Goal: Task Accomplishment & Management: Manage account settings

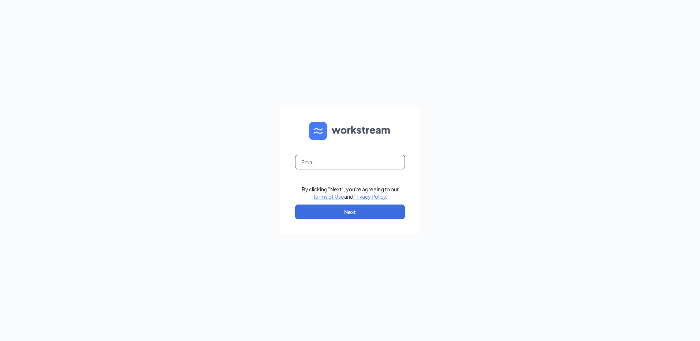
click at [315, 164] on input "text" at bounding box center [350, 162] width 110 height 15
type input "[EMAIL_ADDRESS][DOMAIN_NAME]"
click at [345, 214] on button "Next" at bounding box center [350, 212] width 110 height 15
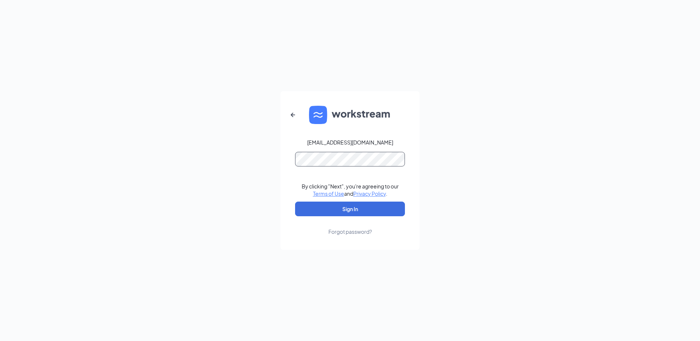
click at [242, 153] on div "[EMAIL_ADDRESS][DOMAIN_NAME] By clicking "Next", you're agreeing to our Terms o…" at bounding box center [350, 170] width 700 height 341
click at [362, 211] on button "Sign In" at bounding box center [350, 209] width 110 height 15
click at [232, 151] on div "[EMAIL_ADDRESS][DOMAIN_NAME] Credential mismatches. By clicking "Next", you're …" at bounding box center [350, 170] width 700 height 341
click at [349, 209] on button "Sign In" at bounding box center [350, 209] width 110 height 15
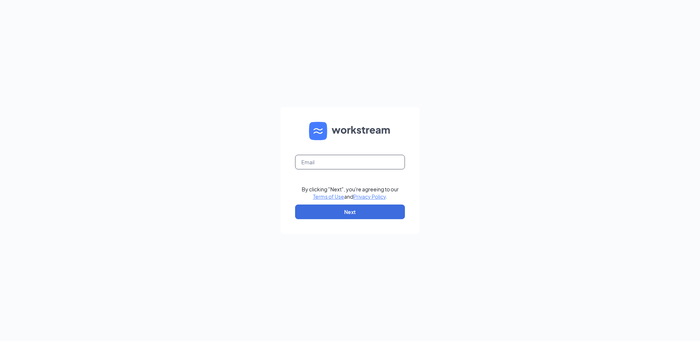
click at [340, 159] on input "text" at bounding box center [350, 162] width 110 height 15
type input "rs027999@tacobell.com"
click at [363, 213] on button "Next" at bounding box center [350, 212] width 110 height 15
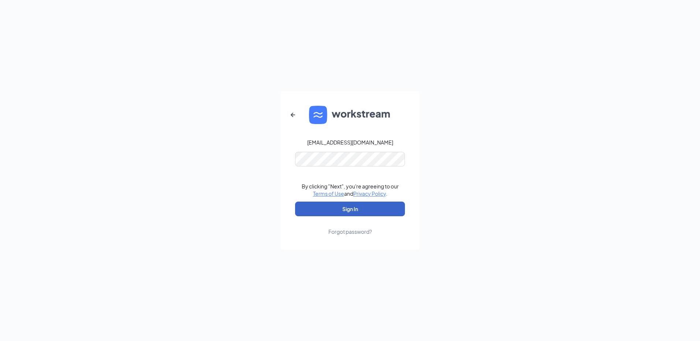
click at [378, 206] on button "Sign In" at bounding box center [350, 209] width 110 height 15
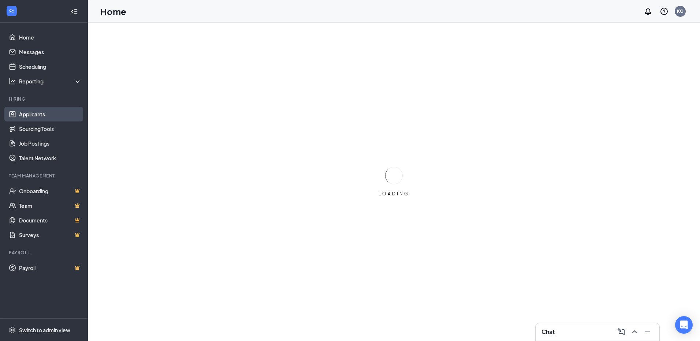
click at [27, 114] on link "Applicants" at bounding box center [50, 114] width 63 height 15
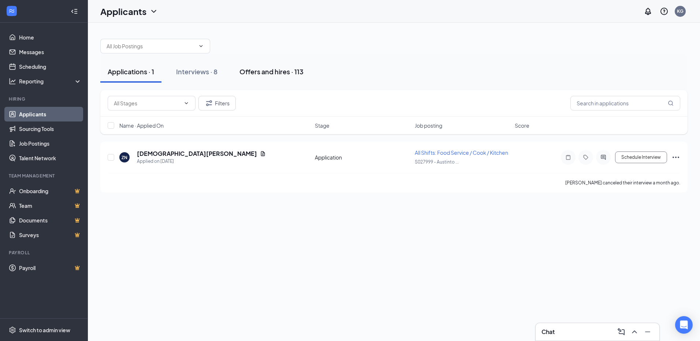
click at [245, 73] on div "Offers and hires · 113" at bounding box center [271, 71] width 64 height 9
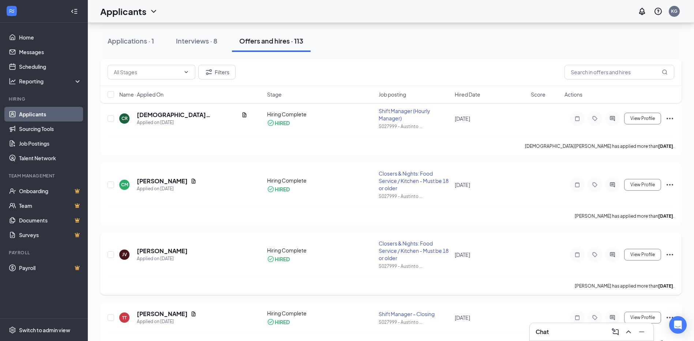
scroll to position [549, 0]
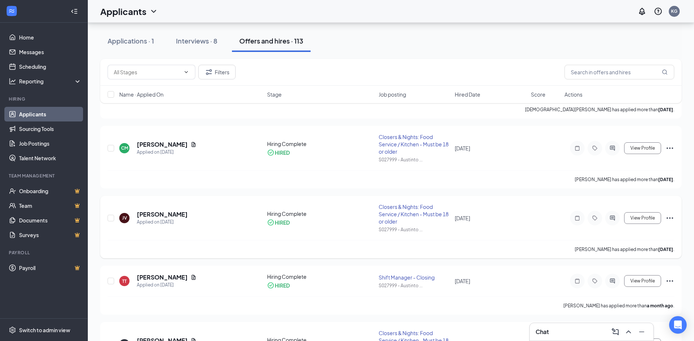
click at [671, 218] on icon "Ellipses" at bounding box center [670, 218] width 9 height 9
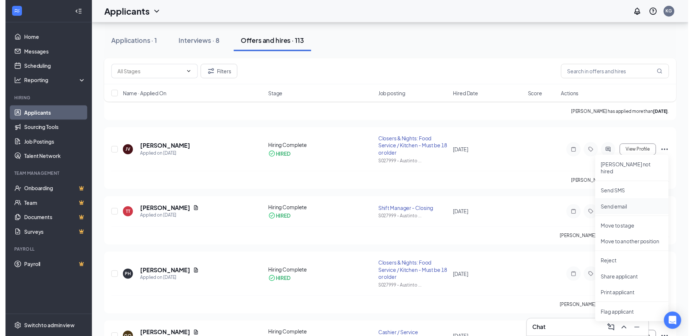
scroll to position [622, 0]
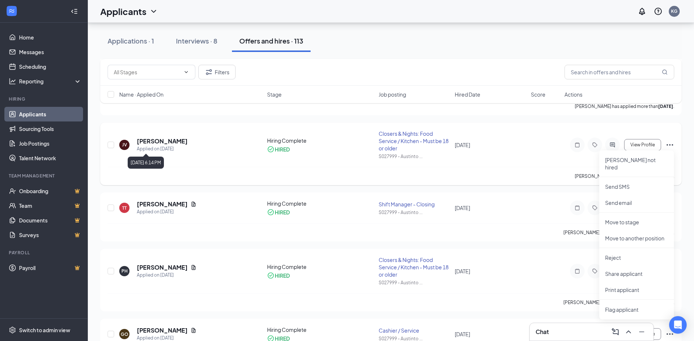
click at [155, 138] on h5 "[PERSON_NAME]" at bounding box center [162, 141] width 51 height 8
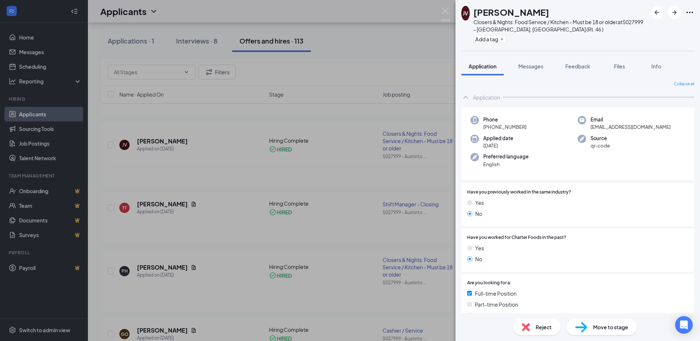
click at [619, 328] on span "Move to stage" at bounding box center [610, 327] width 35 height 8
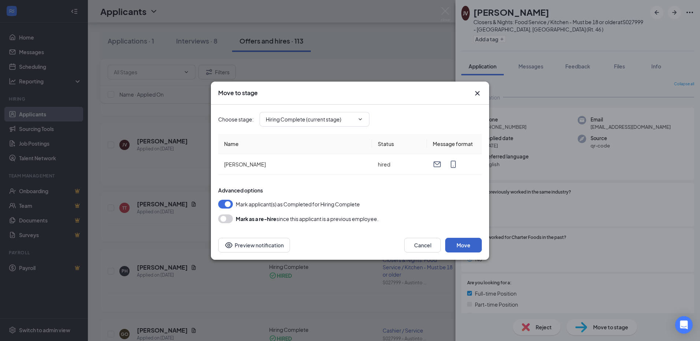
drag, startPoint x: 457, startPoint y: 243, endPoint x: 398, endPoint y: 195, distance: 76.5
click at [457, 243] on button "Move" at bounding box center [463, 245] width 37 height 15
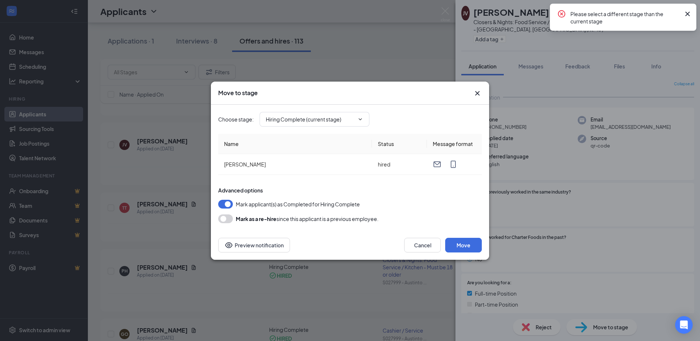
click at [684, 14] on icon "Cross" at bounding box center [687, 14] width 9 height 9
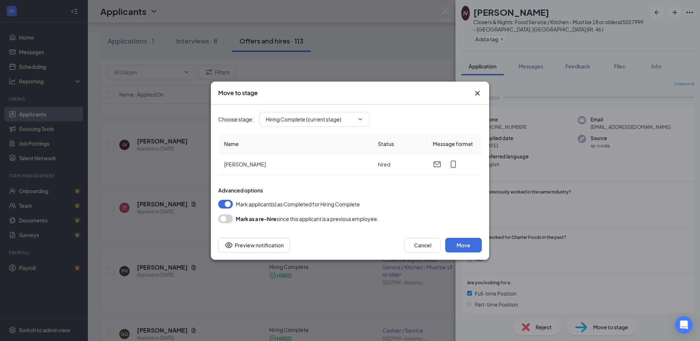
click at [224, 218] on button "button" at bounding box center [225, 218] width 15 height 9
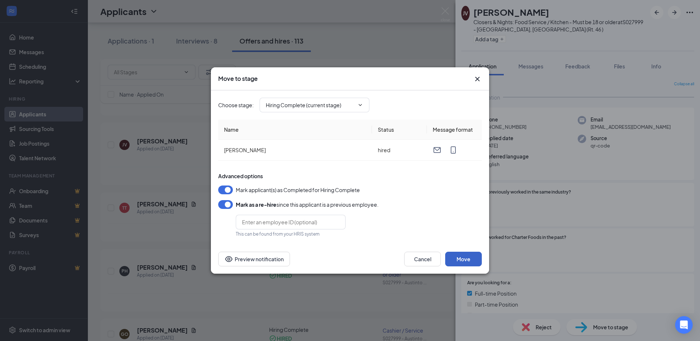
click at [457, 260] on button "Move" at bounding box center [463, 259] width 37 height 15
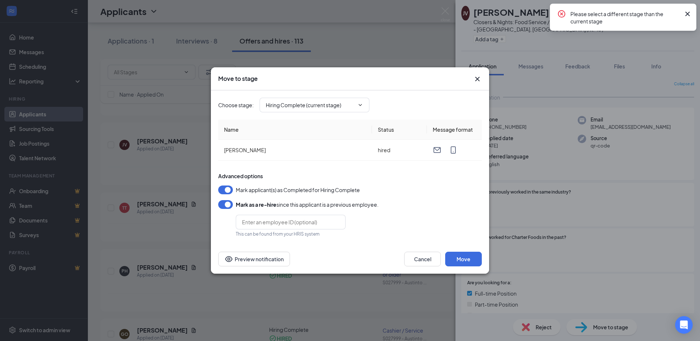
click at [688, 12] on icon "Cross" at bounding box center [687, 14] width 4 height 4
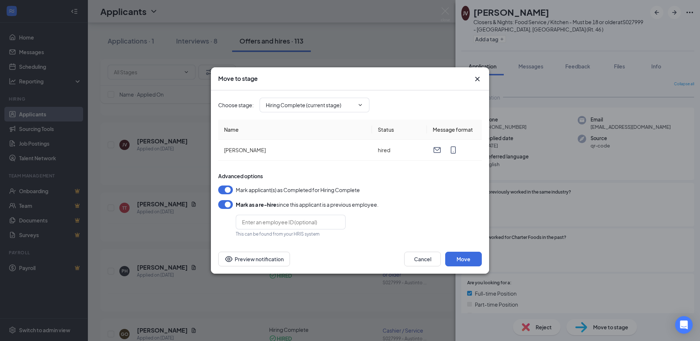
click at [228, 190] on button "button" at bounding box center [225, 190] width 15 height 9
click at [467, 260] on button "Move" at bounding box center [463, 259] width 37 height 15
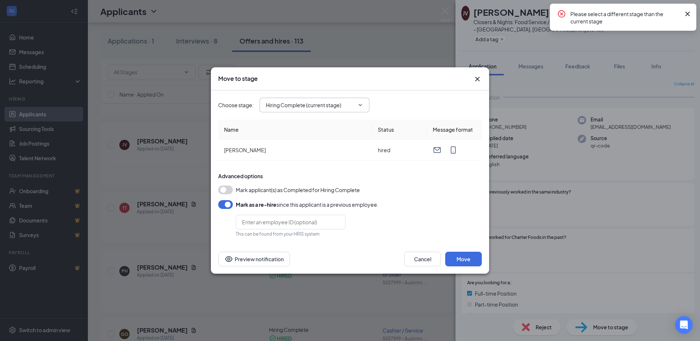
click at [354, 103] on input "Hiring Complete (current stage)" at bounding box center [310, 105] width 89 height 8
click at [286, 122] on div "Application" at bounding box center [284, 119] width 27 height 8
type input "Application"
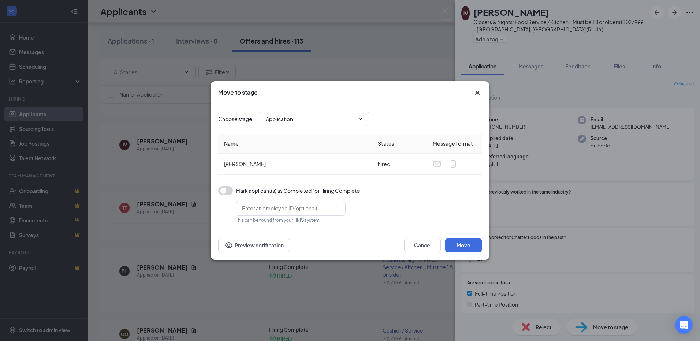
drag, startPoint x: 225, startPoint y: 190, endPoint x: 229, endPoint y: 188, distance: 4.1
click at [225, 190] on button "button" at bounding box center [225, 190] width 15 height 9
click at [471, 249] on button "Move" at bounding box center [463, 245] width 37 height 15
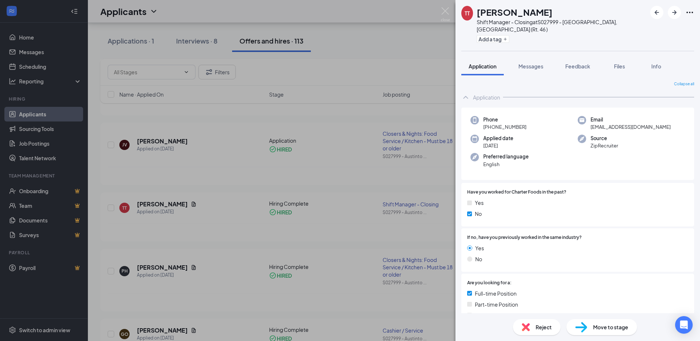
click at [147, 142] on div "TT Tristan Tabor Shift Manager - Closing at S027999 - Austintown, OH (Rt. 46 ) …" at bounding box center [350, 170] width 700 height 341
